Goal: Task Accomplishment & Management: Manage account settings

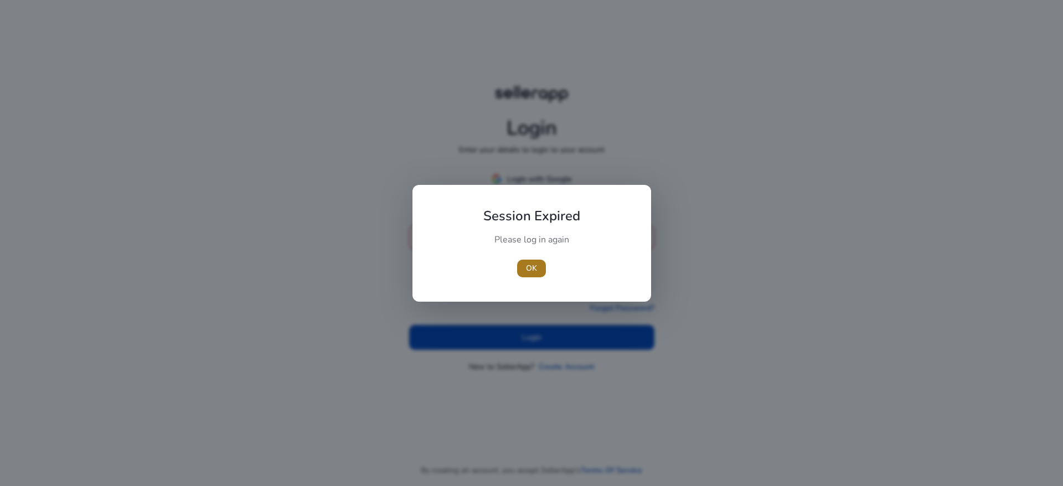
click at [538, 274] on span "button" at bounding box center [531, 268] width 29 height 27
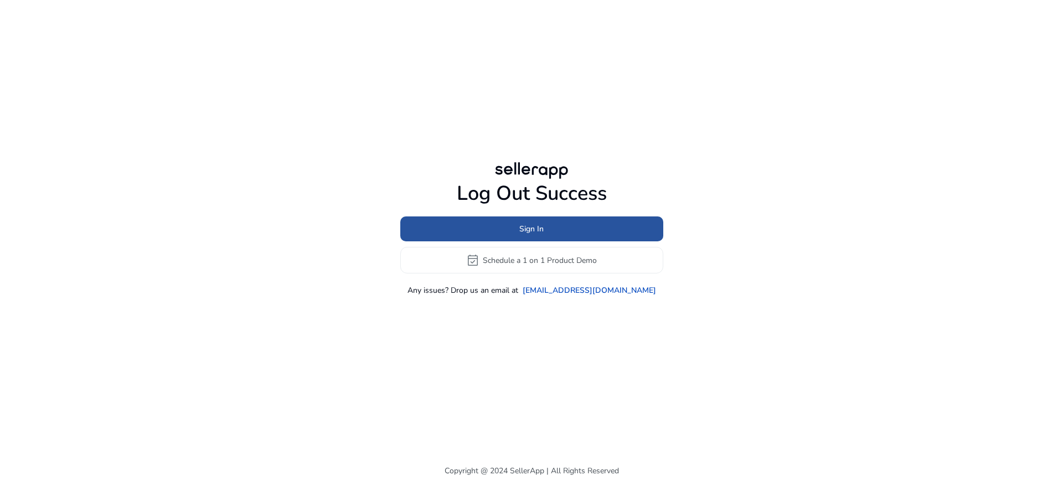
click at [528, 233] on span "Sign In" at bounding box center [531, 229] width 24 height 12
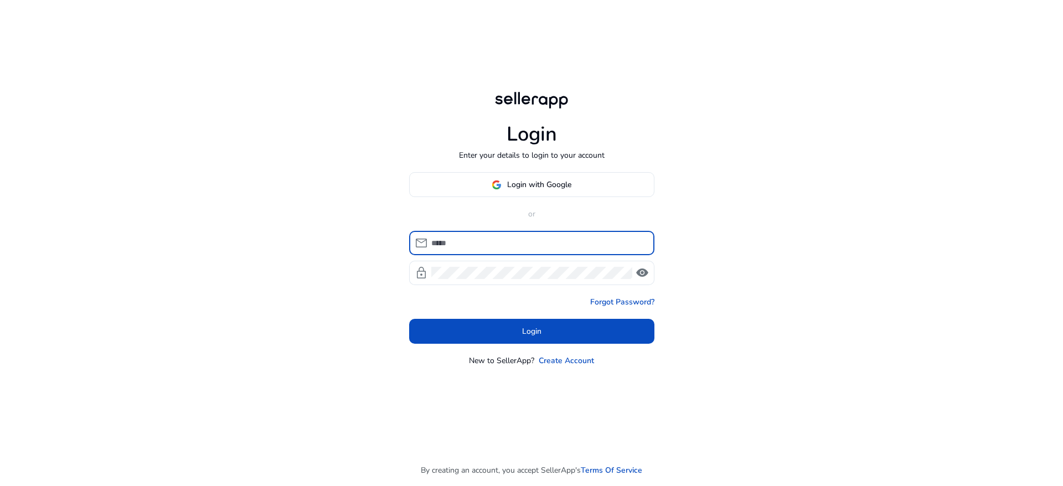
click at [493, 245] on input at bounding box center [538, 243] width 214 height 12
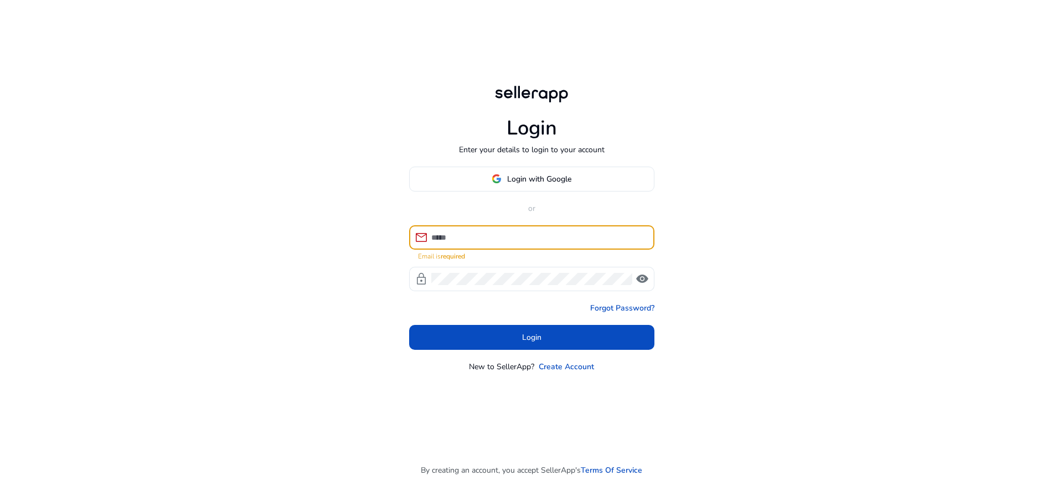
type input "**********"
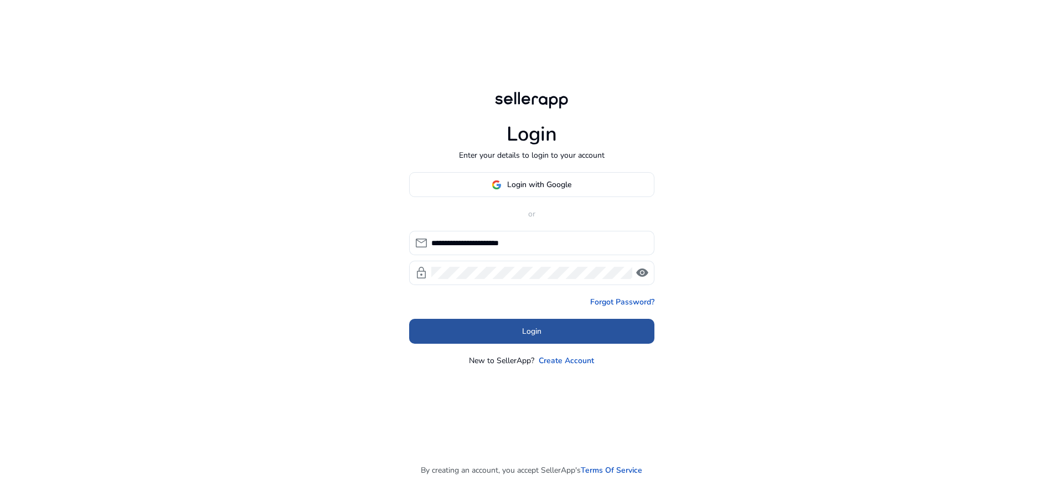
click at [534, 338] on span at bounding box center [531, 331] width 245 height 27
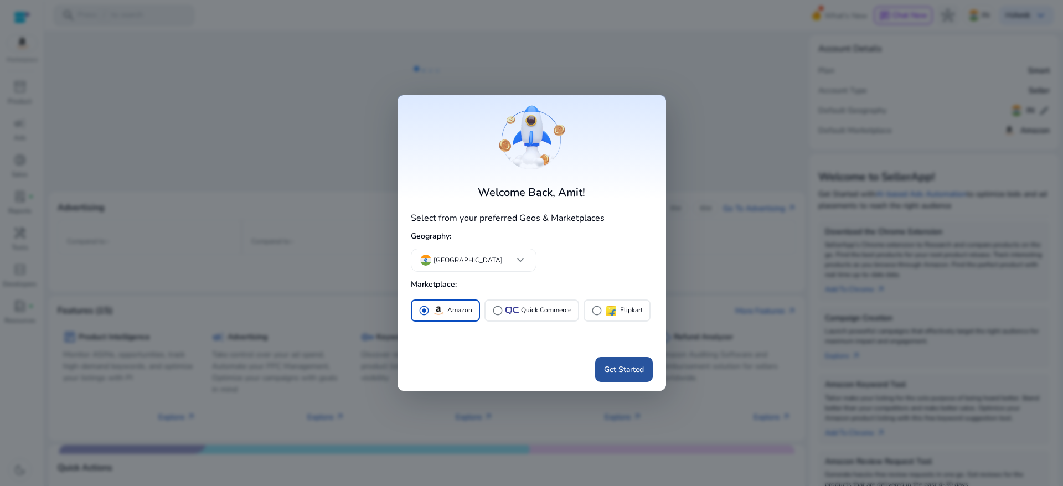
click at [620, 364] on span "Get Started" at bounding box center [624, 370] width 40 height 12
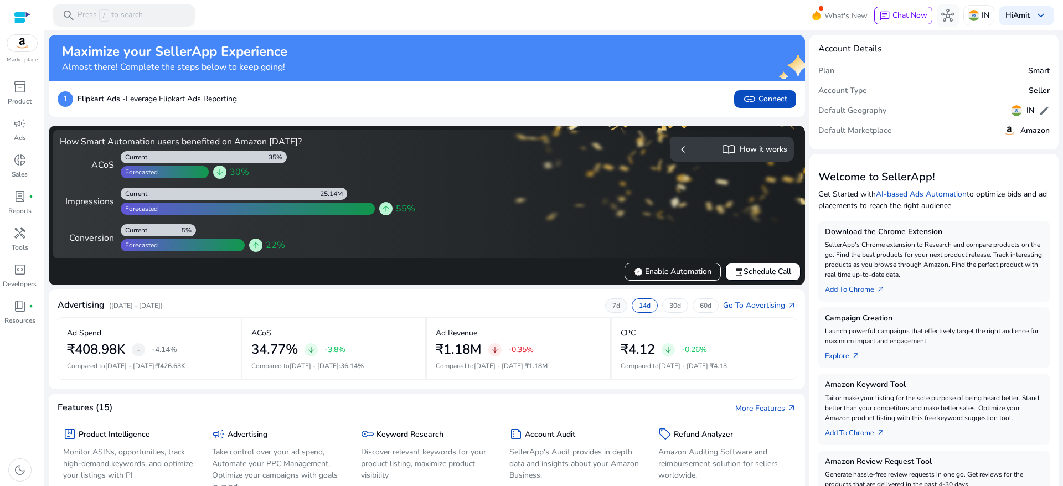
click at [617, 306] on div "7d" at bounding box center [616, 306] width 22 height 14
